Goal: Go to known website: Access a specific website the user already knows

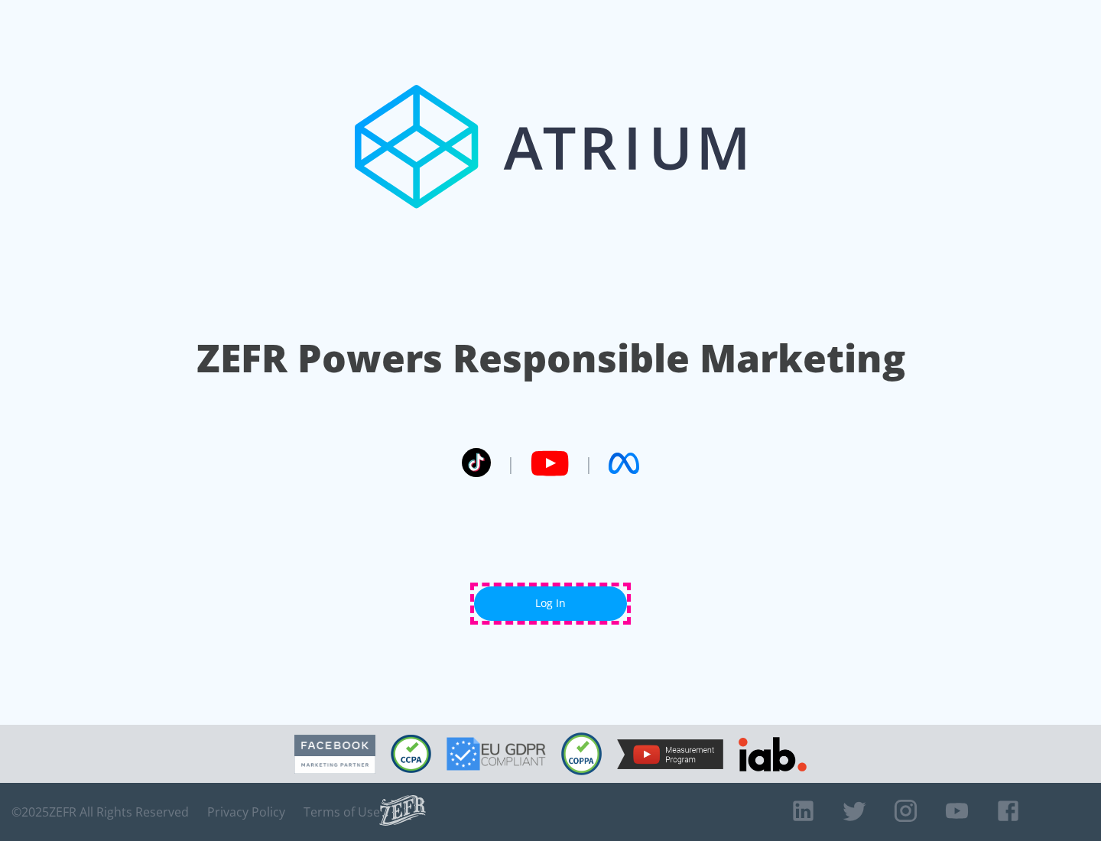
click at [550, 603] on link "Log In" at bounding box center [550, 603] width 153 height 34
